Goal: Transaction & Acquisition: Subscribe to service/newsletter

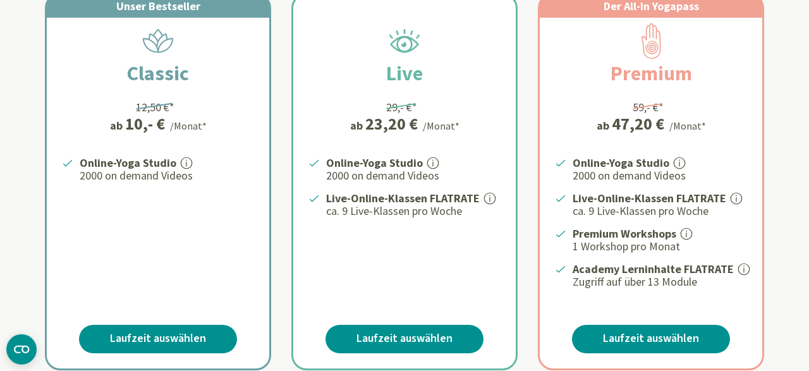
scroll to position [329, 0]
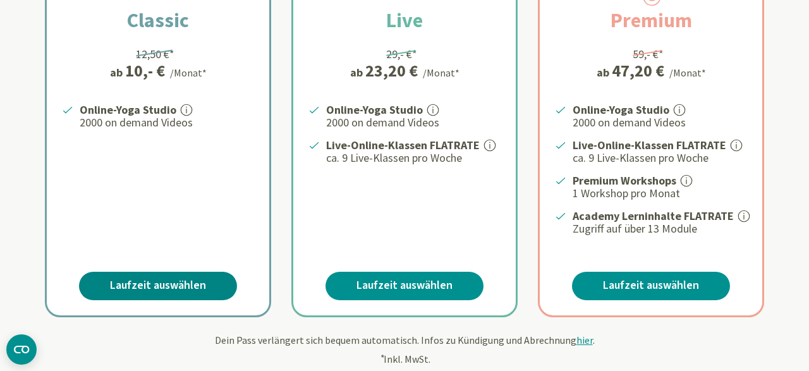
click at [130, 281] on link "Laufzeit auswählen" at bounding box center [158, 286] width 158 height 28
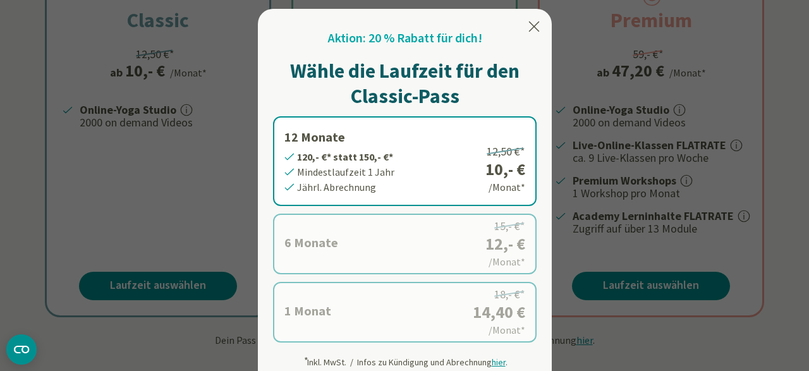
click at [326, 217] on label "6 Monate 72,- €* statt 90,- €* Mindestlaufzeit 6 Monate Halbjährl. Abrechnung 1…" at bounding box center [405, 244] width 264 height 61
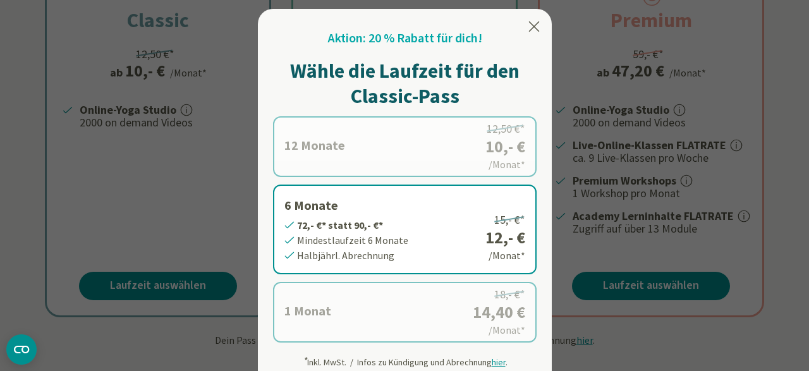
scroll to position [394, 0]
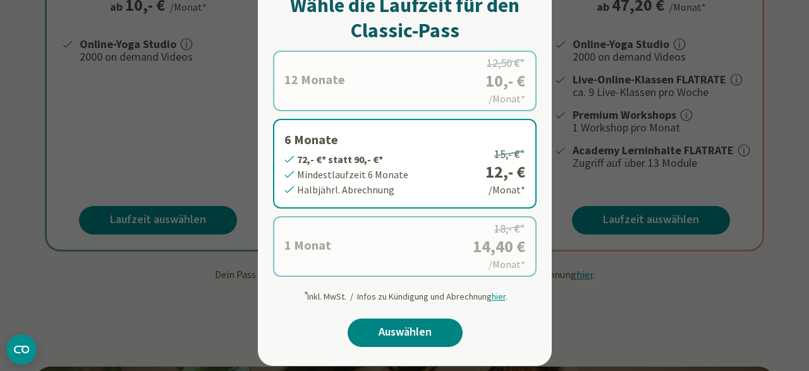
click at [399, 326] on link "Auswählen" at bounding box center [405, 333] width 115 height 28
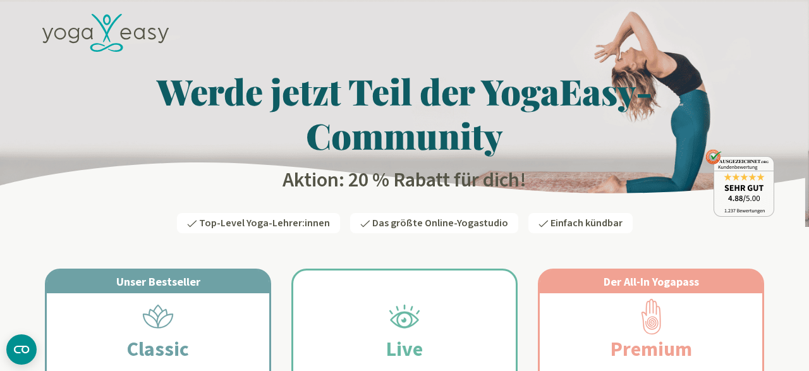
click at [107, 30] on icon at bounding box center [105, 33] width 126 height 39
